Goal: Task Accomplishment & Management: Manage account settings

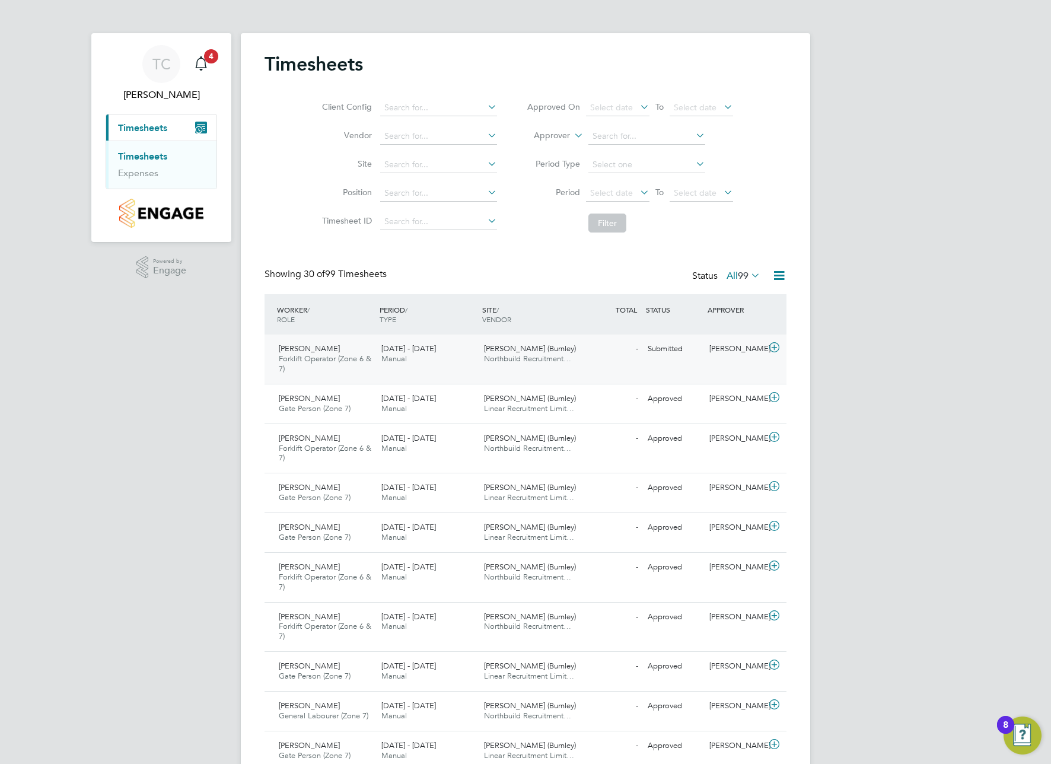
click at [517, 352] on span "[PERSON_NAME] (Burnley)" at bounding box center [530, 349] width 92 height 10
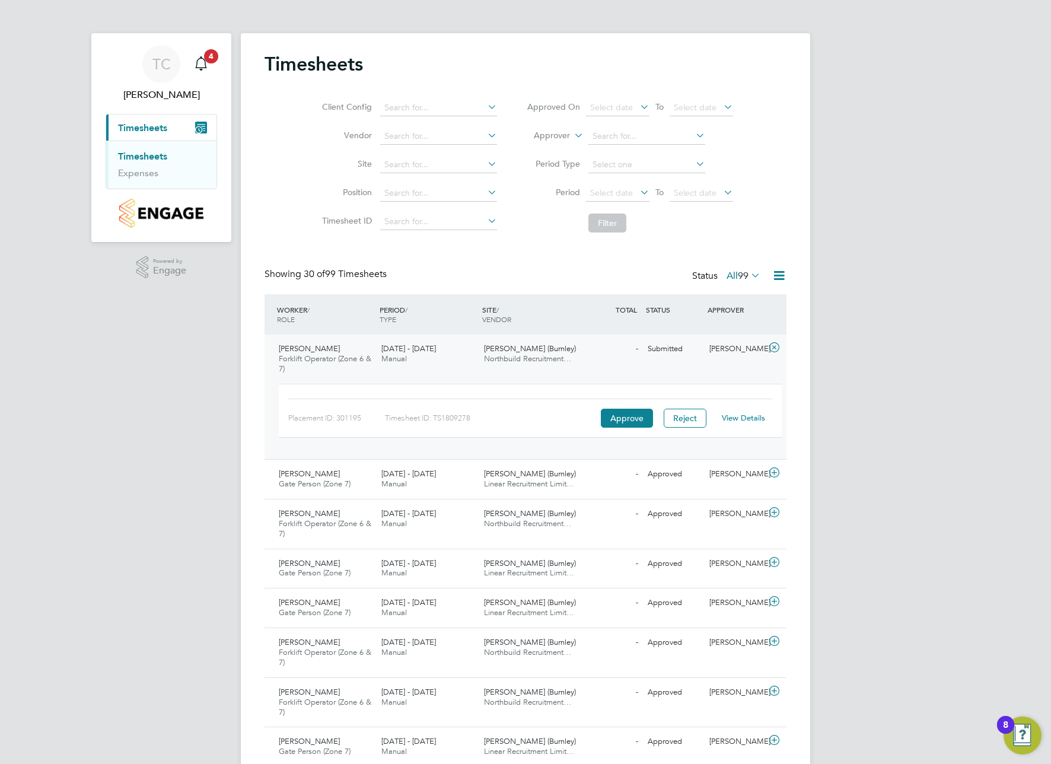
click at [748, 417] on link "View Details" at bounding box center [743, 418] width 43 height 10
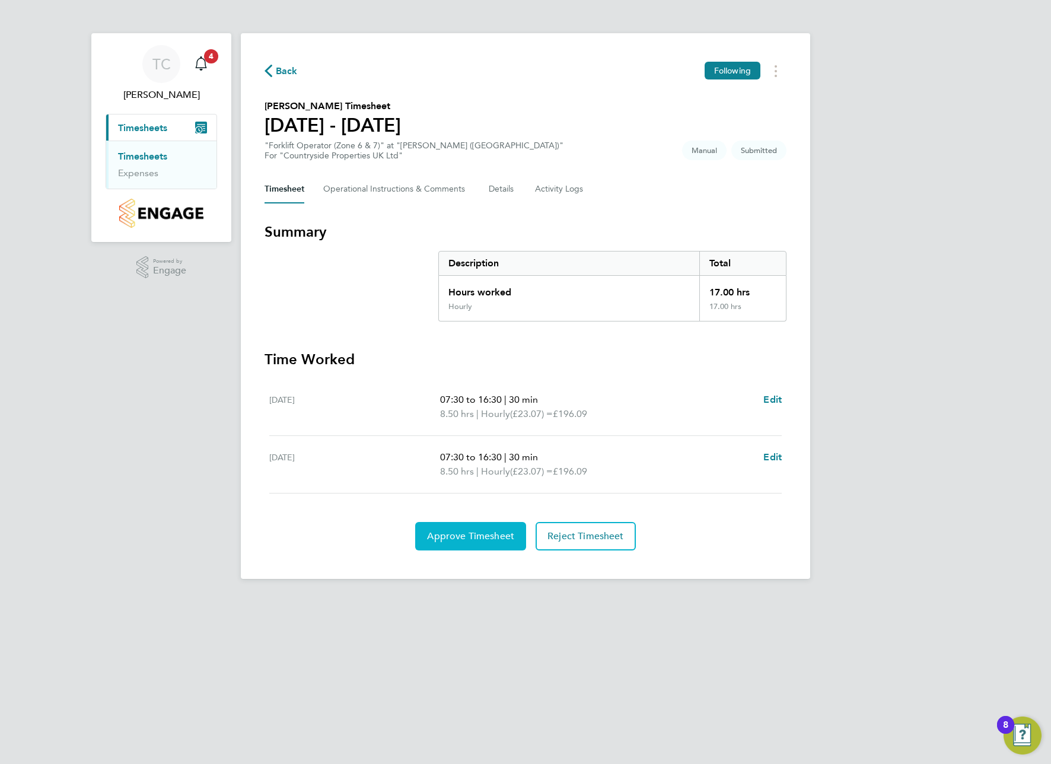
click at [470, 535] on span "Approve Timesheet" at bounding box center [470, 536] width 87 height 12
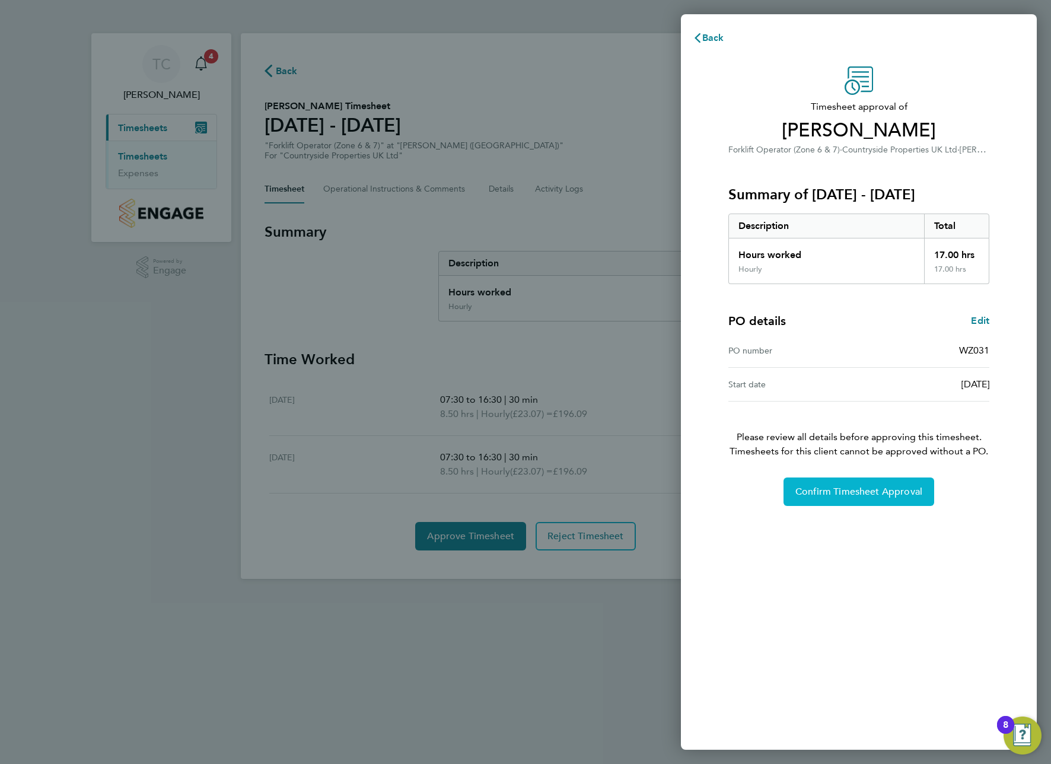
click at [864, 483] on button "Confirm Timesheet Approval" at bounding box center [859, 492] width 151 height 28
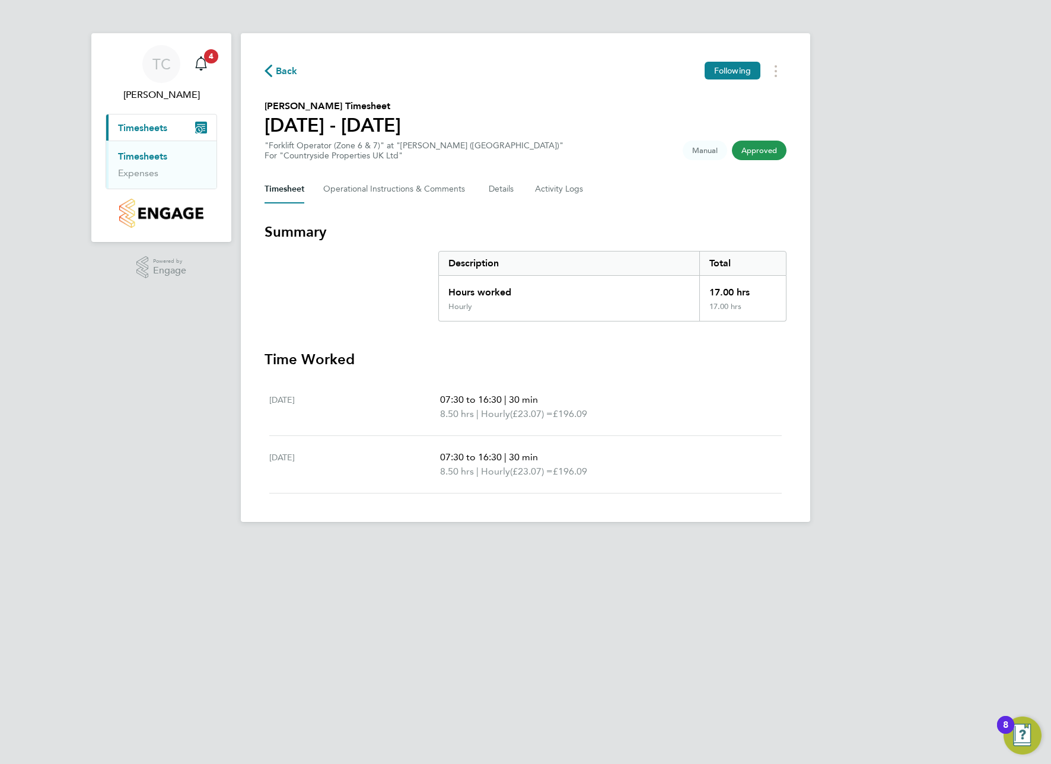
click at [147, 122] on span "Timesheets" at bounding box center [142, 127] width 49 height 11
click at [145, 126] on span "Timesheets" at bounding box center [142, 127] width 49 height 11
click at [211, 61] on span "4" at bounding box center [211, 56] width 14 height 14
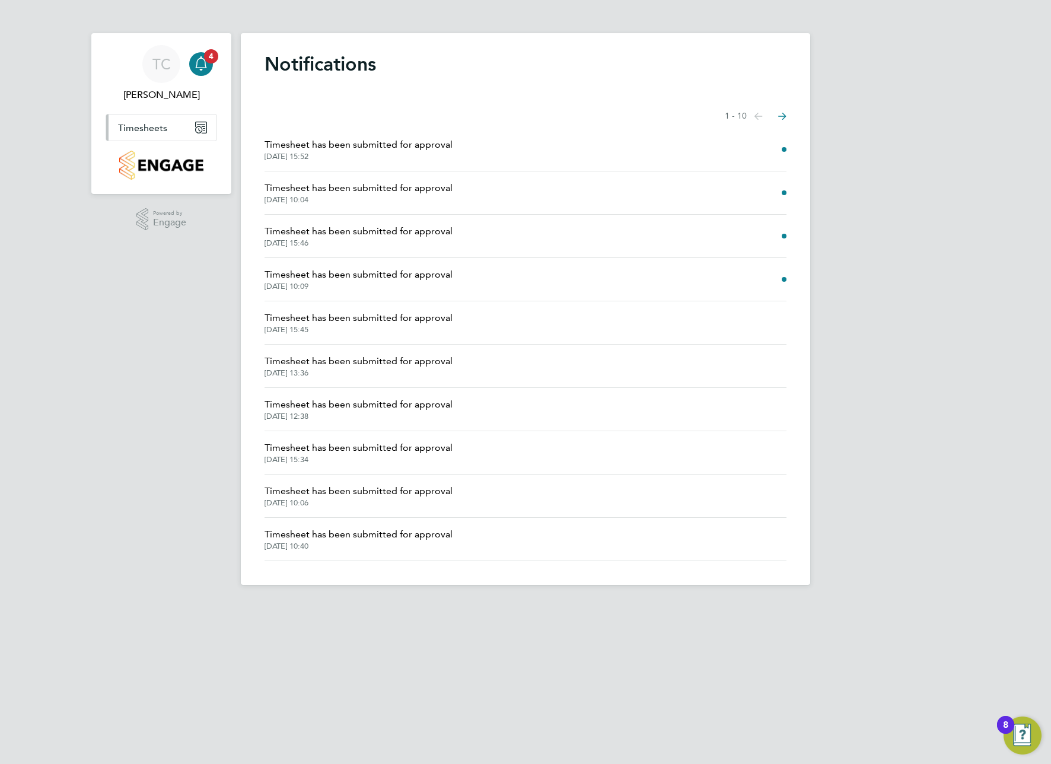
click at [150, 128] on span "Timesheets" at bounding box center [142, 127] width 49 height 11
click at [132, 162] on li "Timesheets" at bounding box center [162, 159] width 89 height 17
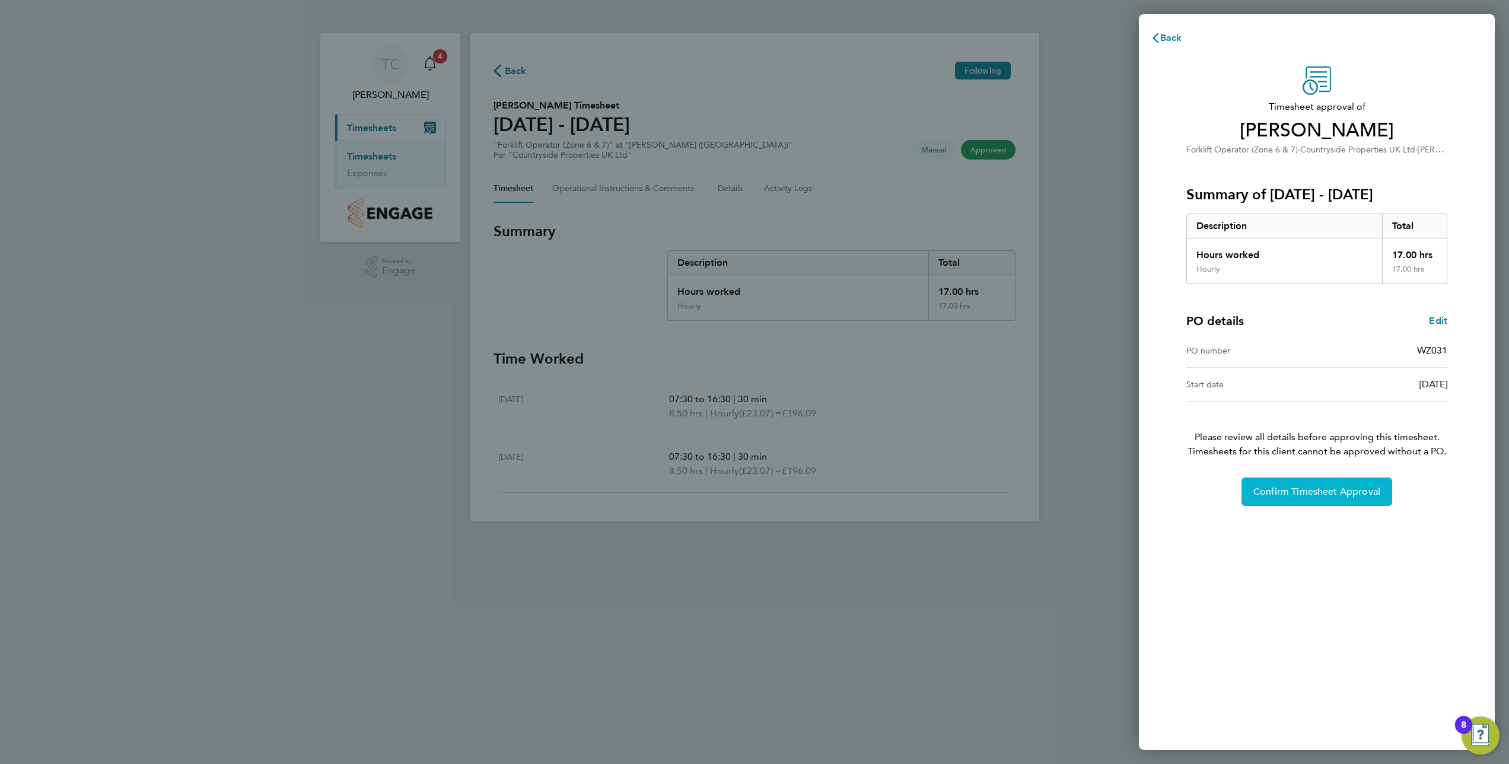
click at [1051, 491] on span "Confirm Timesheet Approval" at bounding box center [1317, 492] width 127 height 12
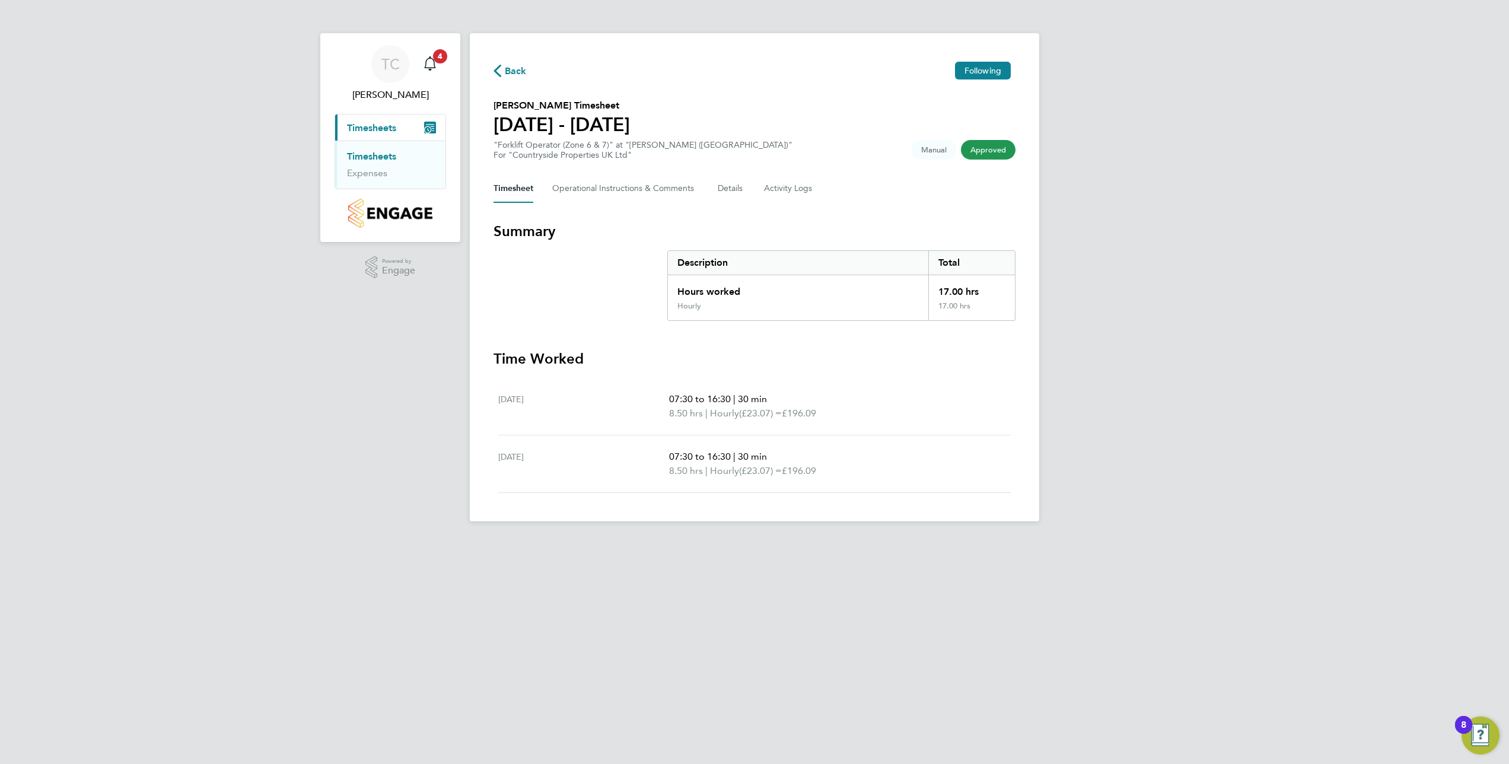
click at [502, 65] on span "Back" at bounding box center [510, 69] width 33 height 11
